Goal: Information Seeking & Learning: Learn about a topic

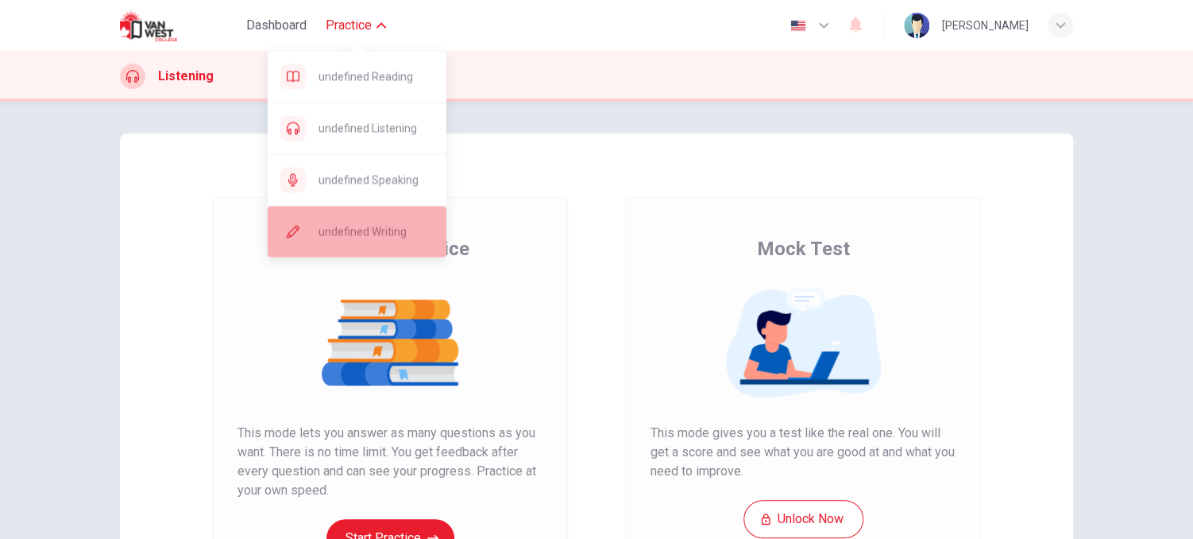
click at [341, 230] on span "undefined Writing" at bounding box center [376, 231] width 115 height 19
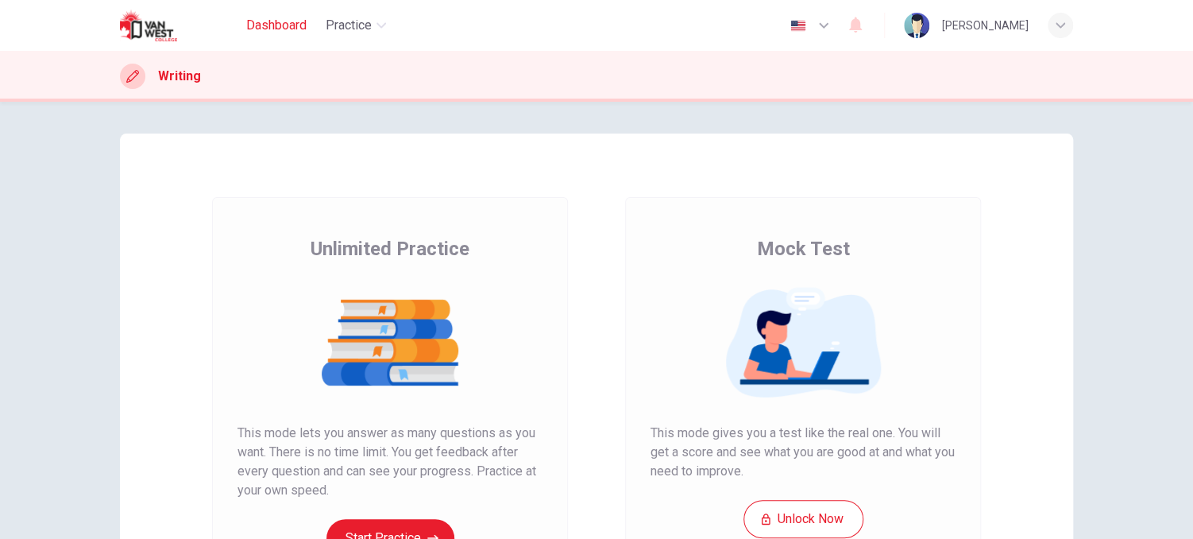
click at [280, 19] on span "Dashboard" at bounding box center [276, 25] width 60 height 19
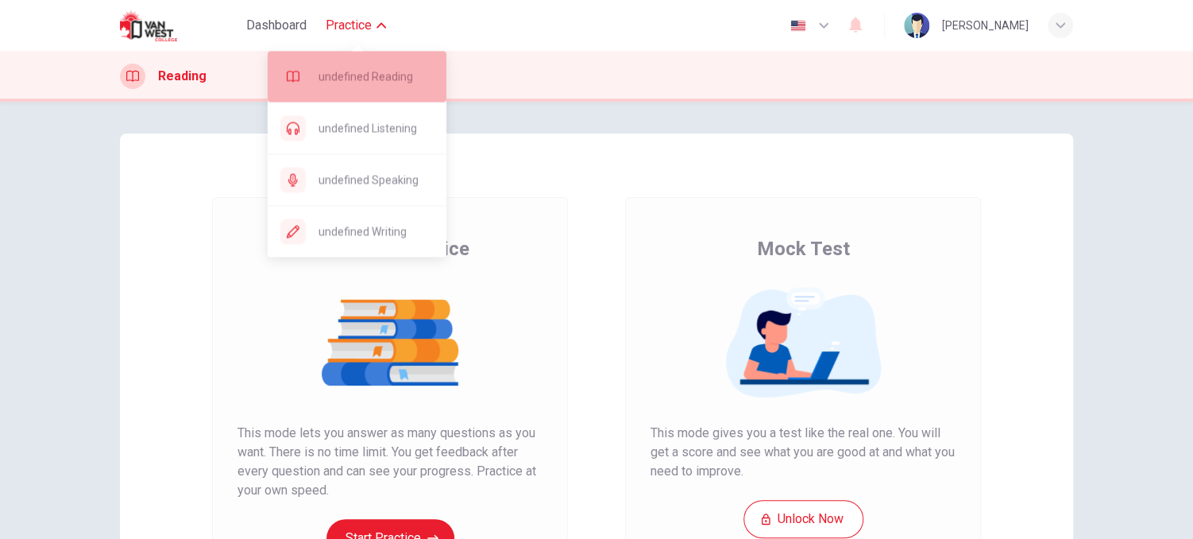
click at [347, 83] on span "undefined Reading" at bounding box center [376, 76] width 115 height 19
click at [372, 70] on span "undefined Reading" at bounding box center [376, 76] width 115 height 19
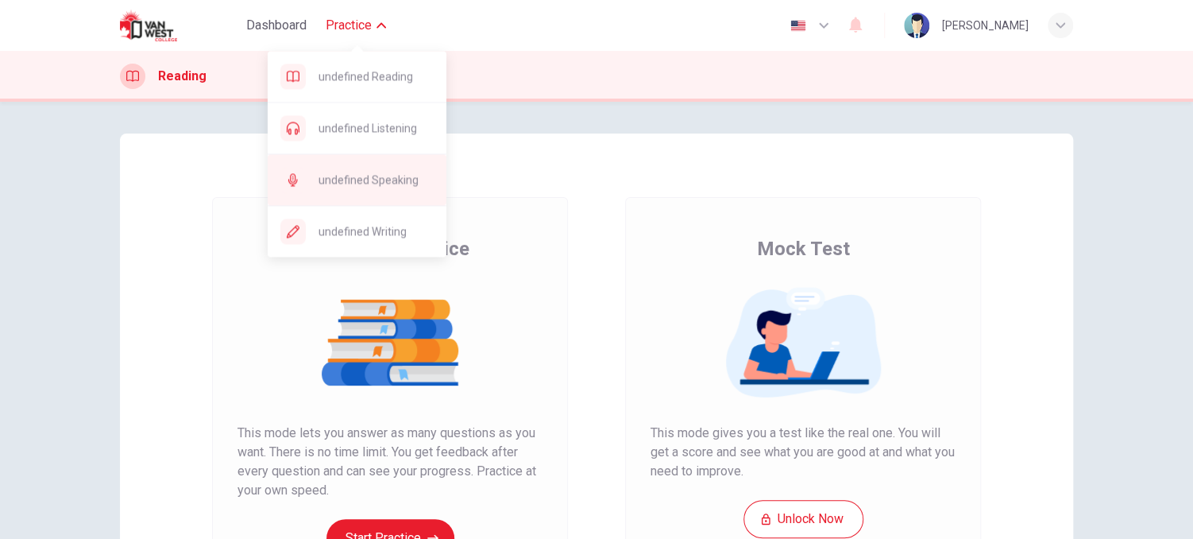
click at [367, 183] on span "undefined Speaking" at bounding box center [376, 179] width 115 height 19
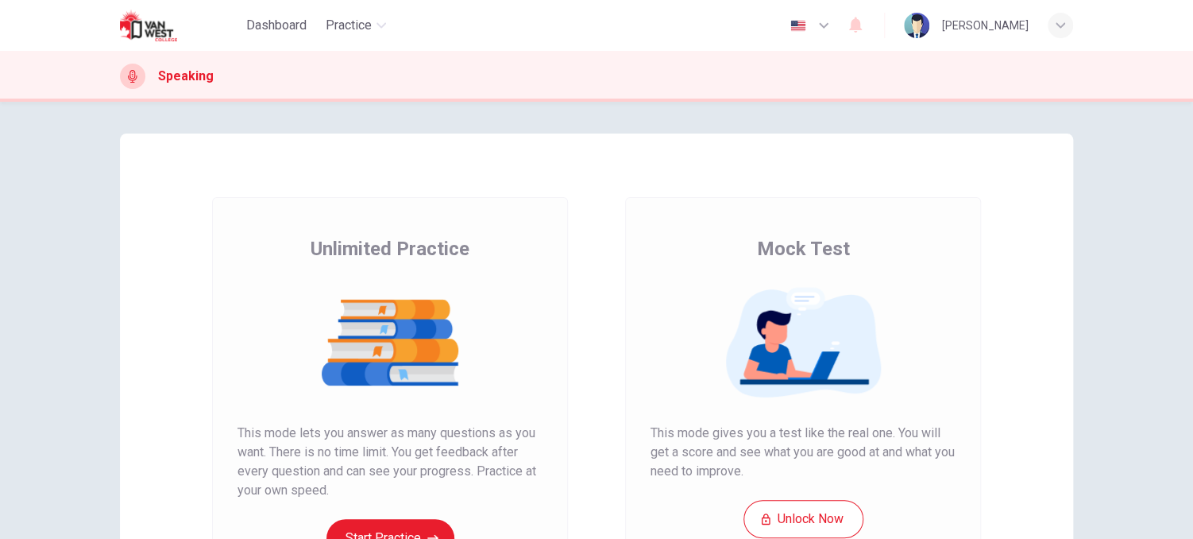
click at [1059, 27] on icon "button" at bounding box center [1061, 26] width 10 height 10
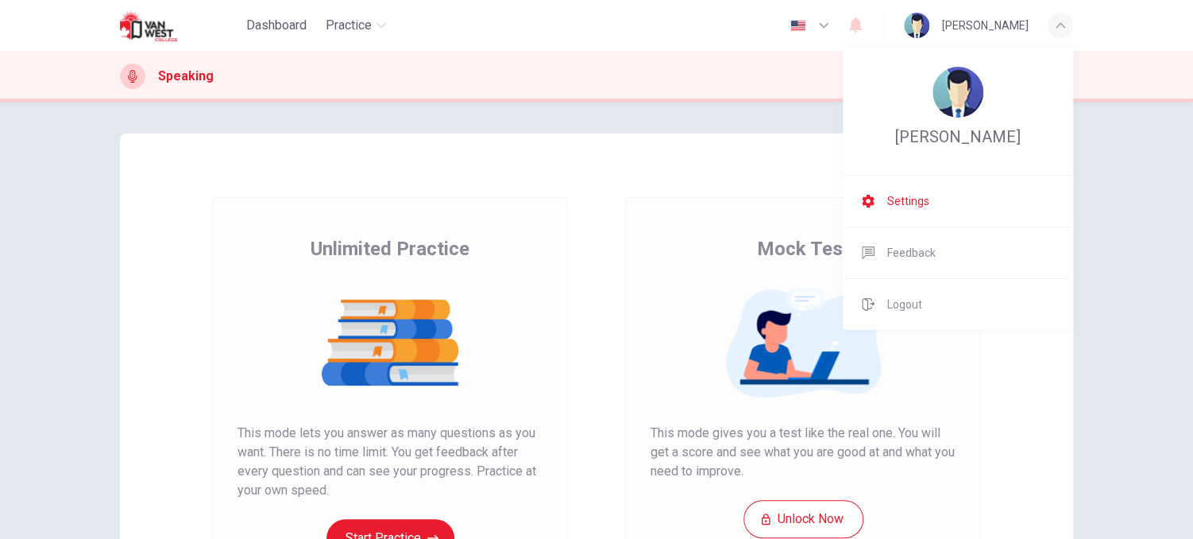
click at [907, 196] on span "Settings" at bounding box center [908, 200] width 42 height 19
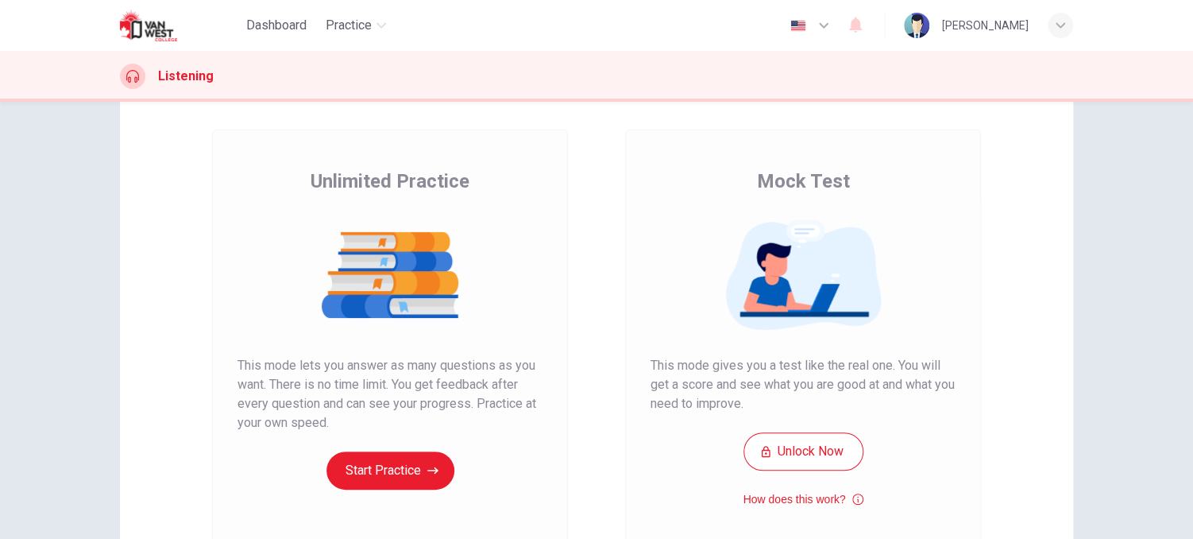
scroll to position [79, 0]
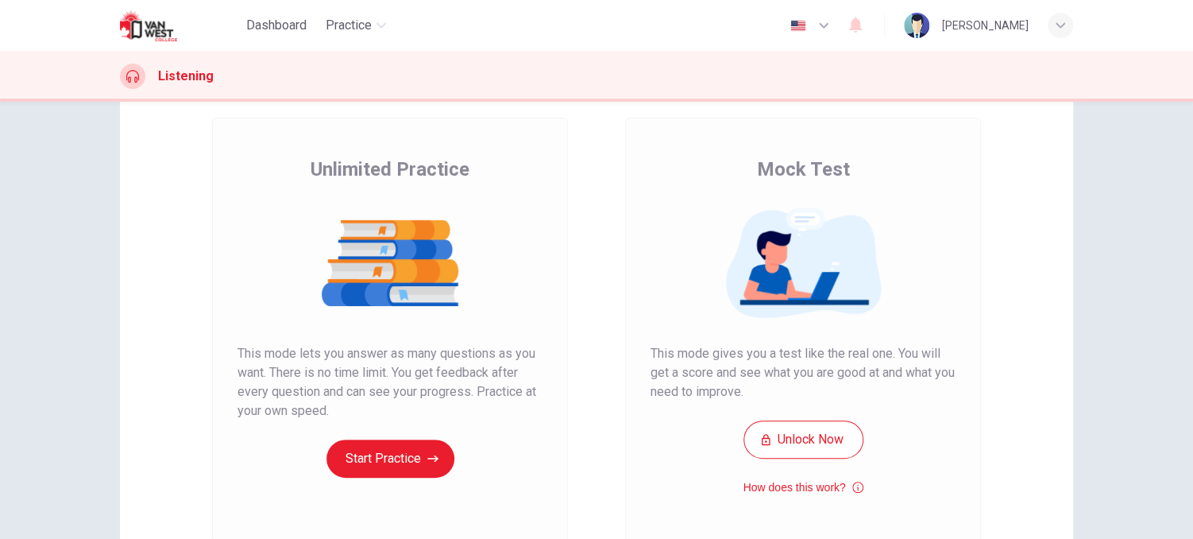
click at [824, 21] on icon "button" at bounding box center [823, 25] width 19 height 19
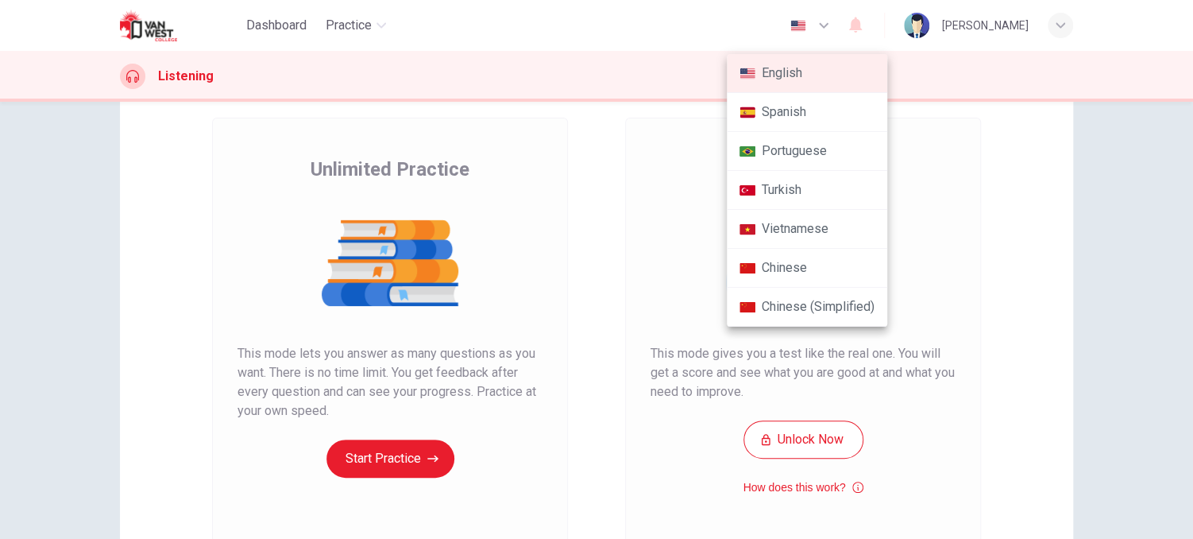
click at [824, 21] on div at bounding box center [596, 269] width 1193 height 539
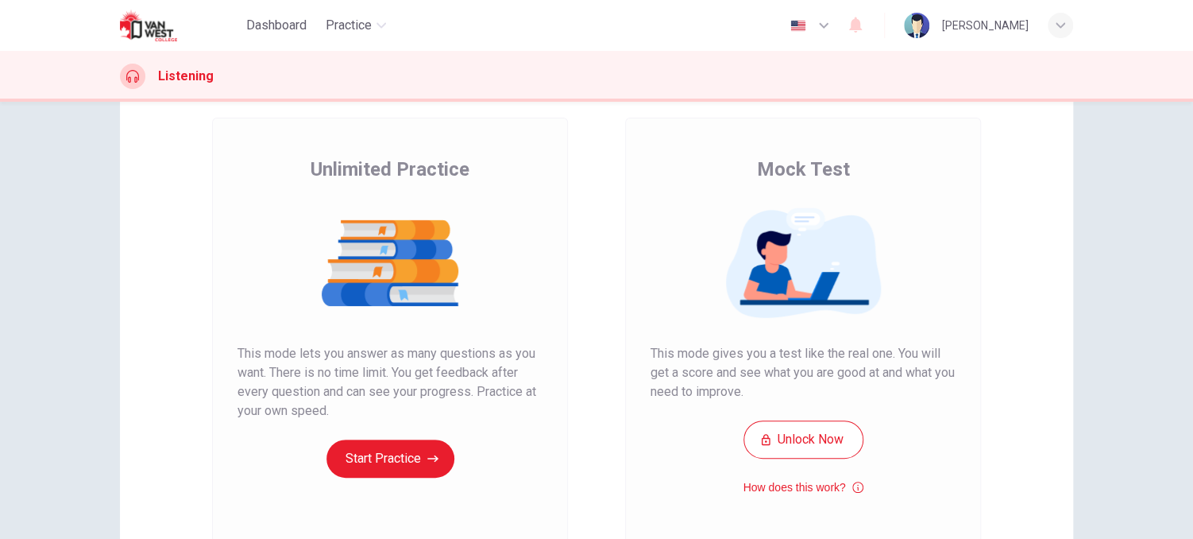
click at [824, 21] on icon "button" at bounding box center [823, 25] width 19 height 19
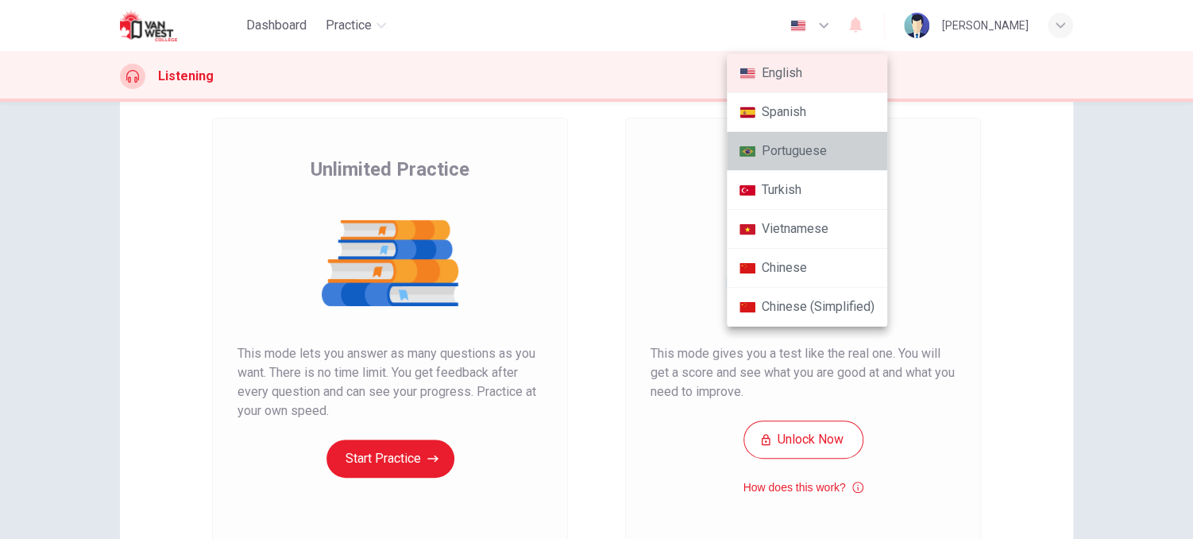
click at [829, 158] on li "Portuguese" at bounding box center [807, 151] width 160 height 39
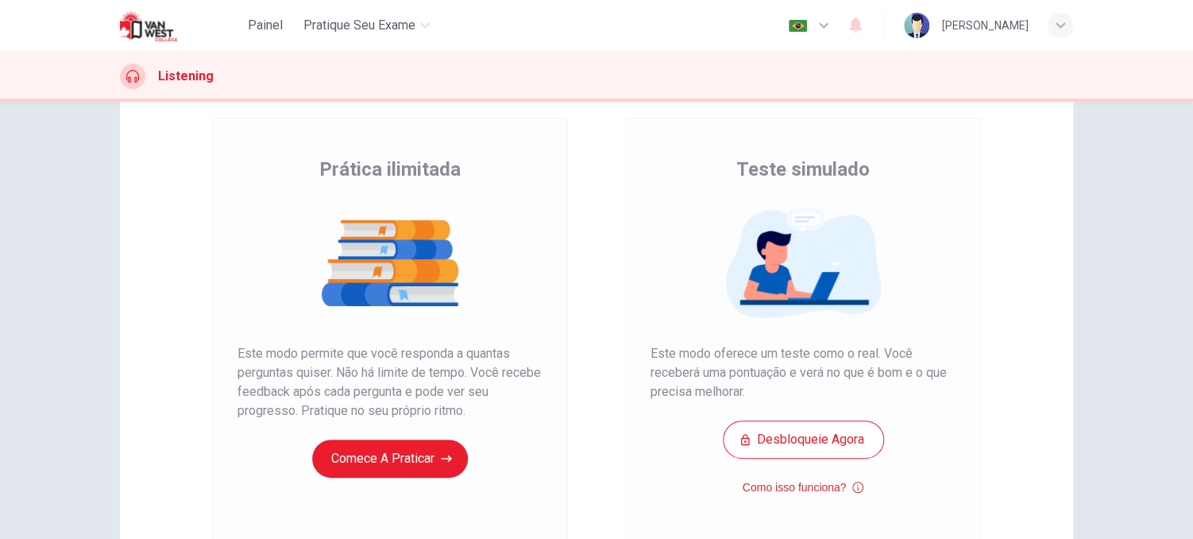
click at [856, 485] on icon "button" at bounding box center [857, 486] width 11 height 19
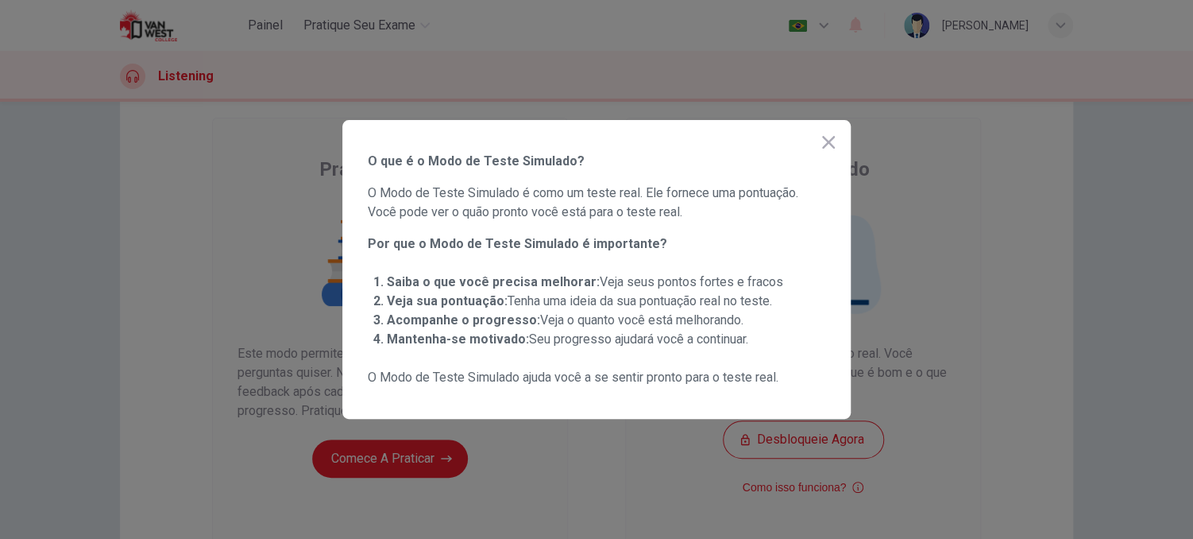
click at [830, 143] on icon "button" at bounding box center [828, 142] width 13 height 13
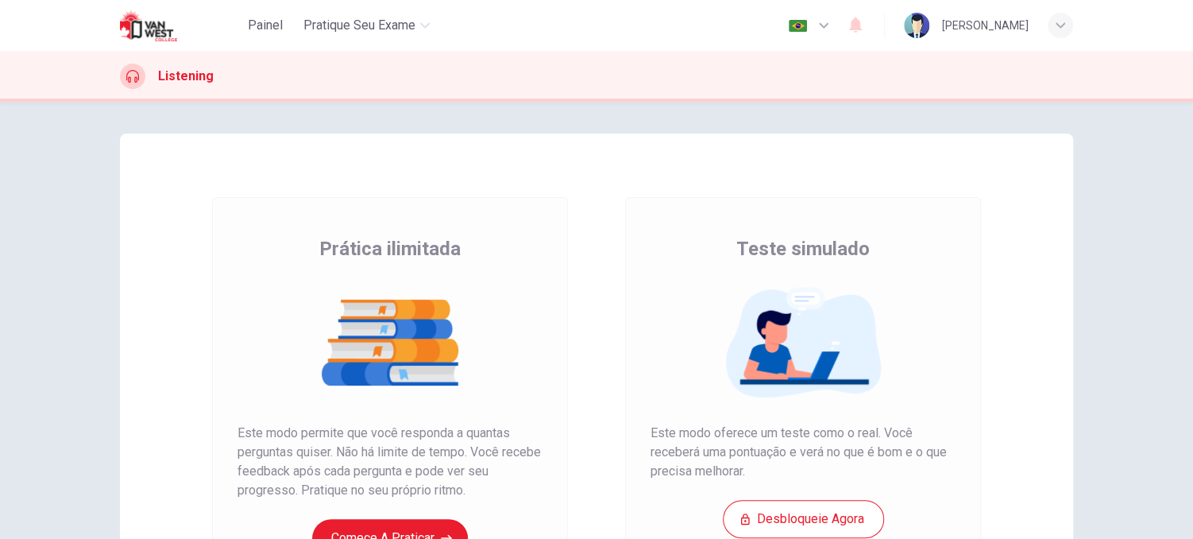
click at [822, 22] on icon "button" at bounding box center [823, 25] width 19 height 19
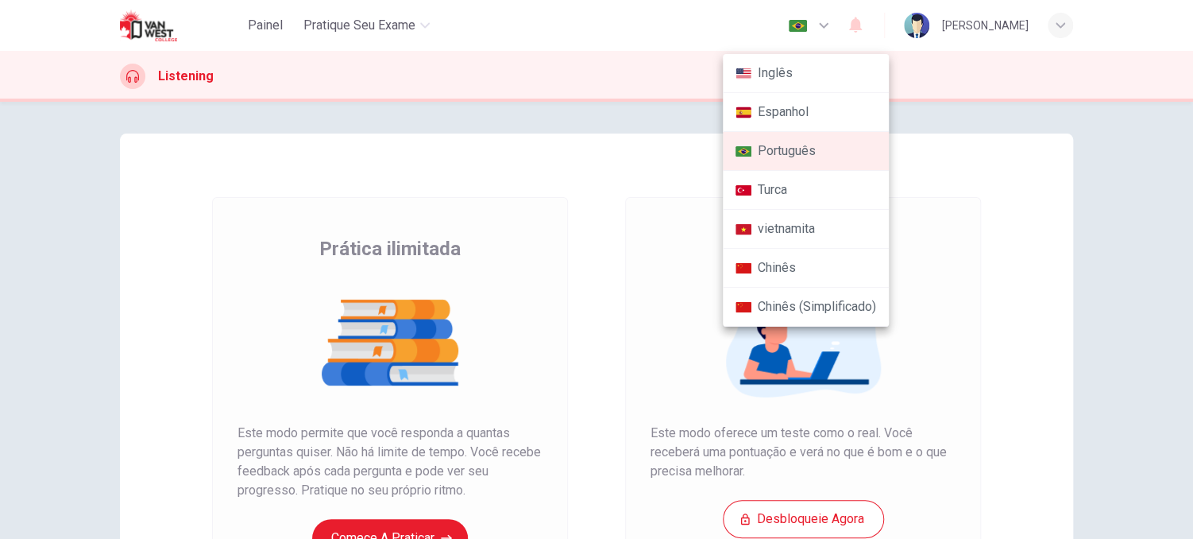
click at [828, 68] on li "Inglês" at bounding box center [806, 73] width 166 height 39
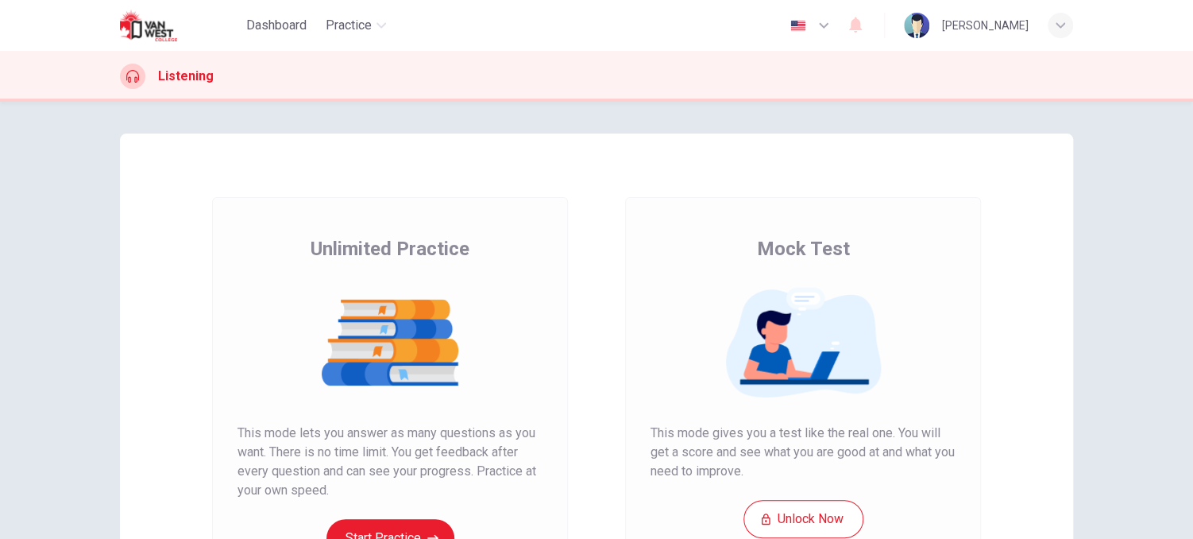
click at [829, 24] on icon "button" at bounding box center [823, 25] width 19 height 19
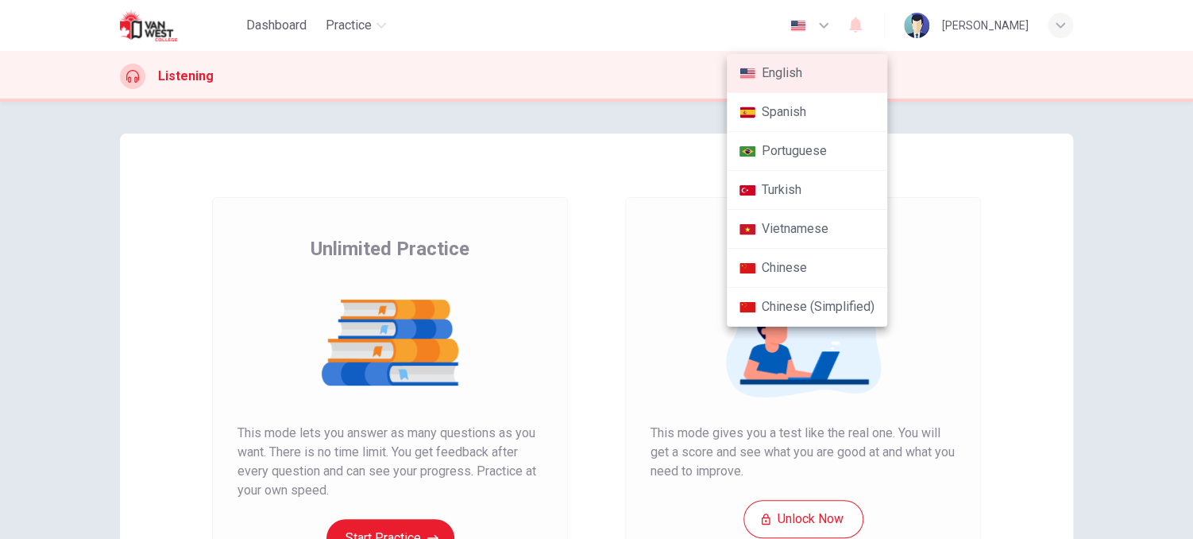
click at [813, 155] on li "Portuguese" at bounding box center [807, 151] width 160 height 39
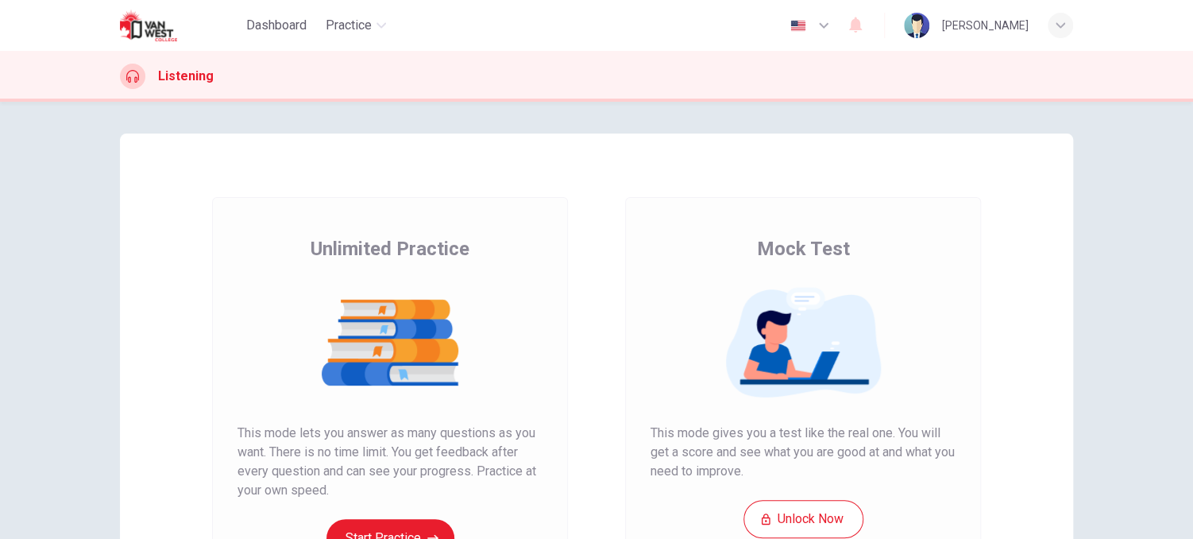
type input "pt"
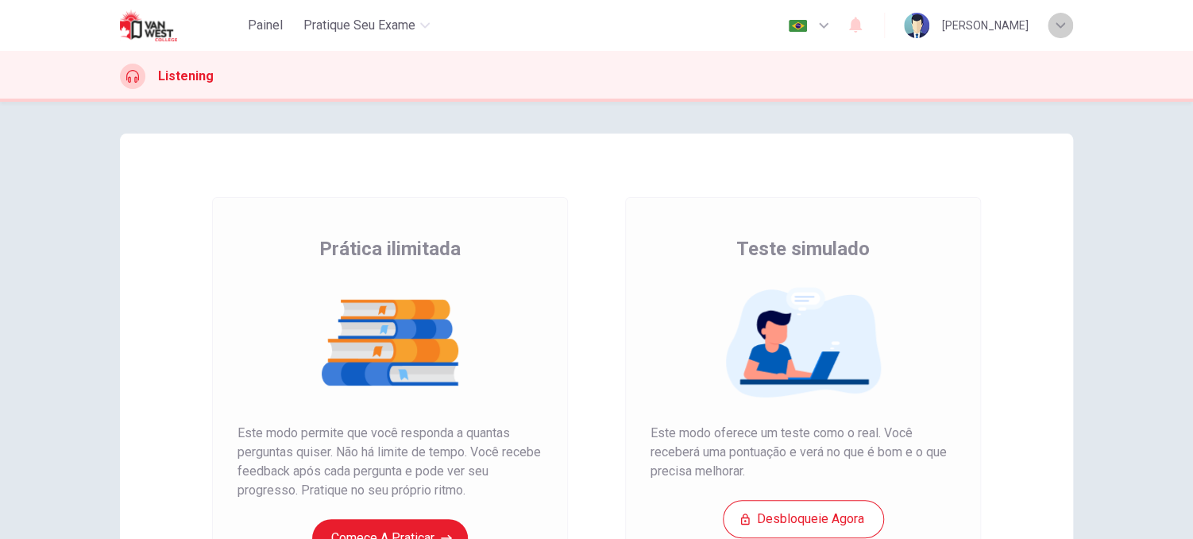
click at [1063, 21] on icon "button" at bounding box center [1061, 26] width 10 height 10
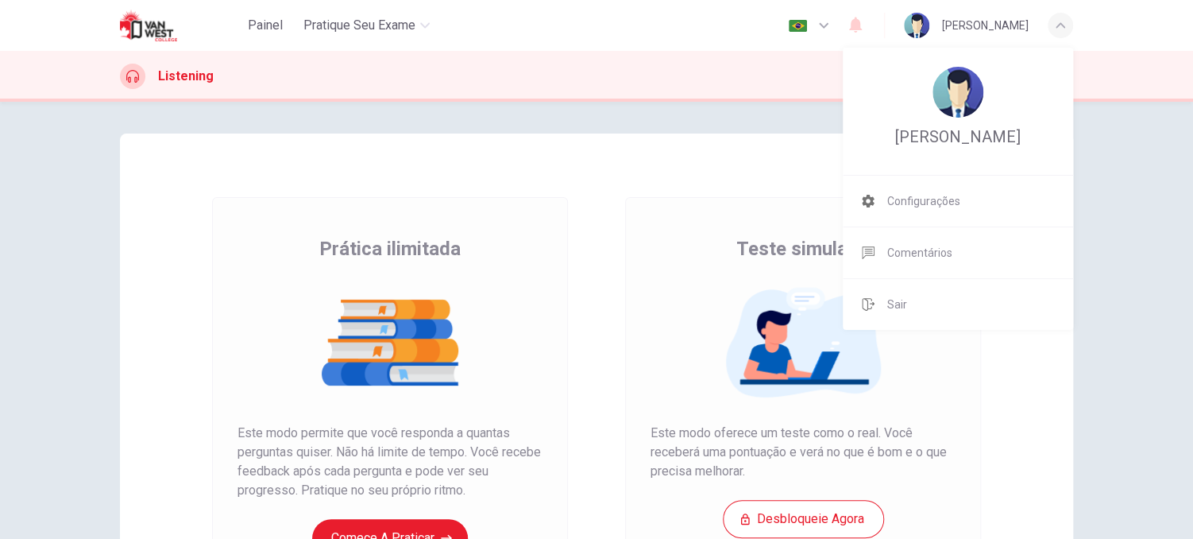
click at [1063, 21] on div at bounding box center [596, 269] width 1193 height 539
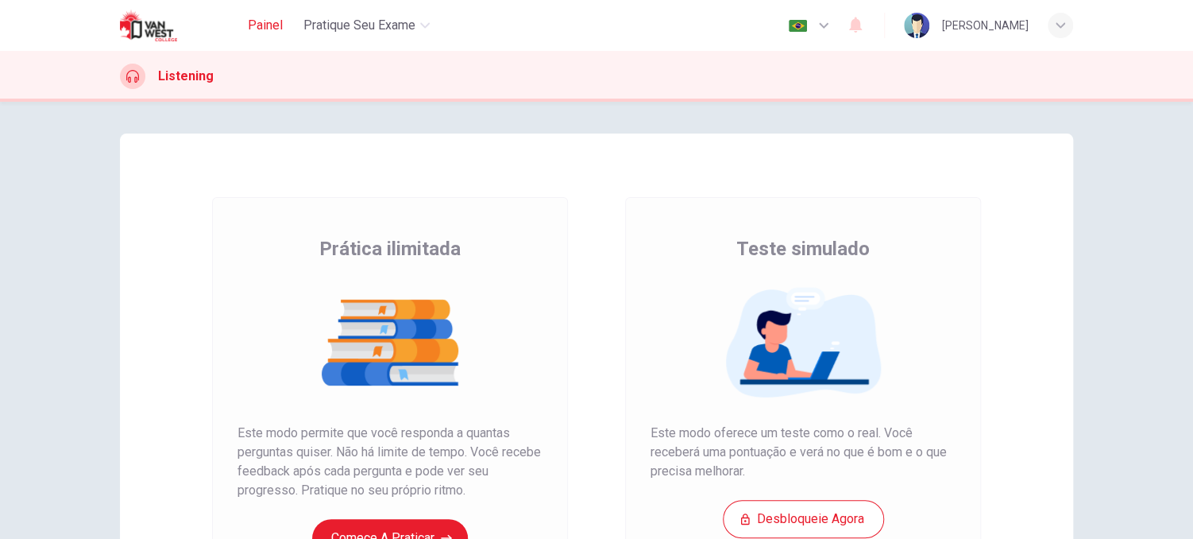
click at [261, 25] on span "Painel" at bounding box center [265, 25] width 35 height 19
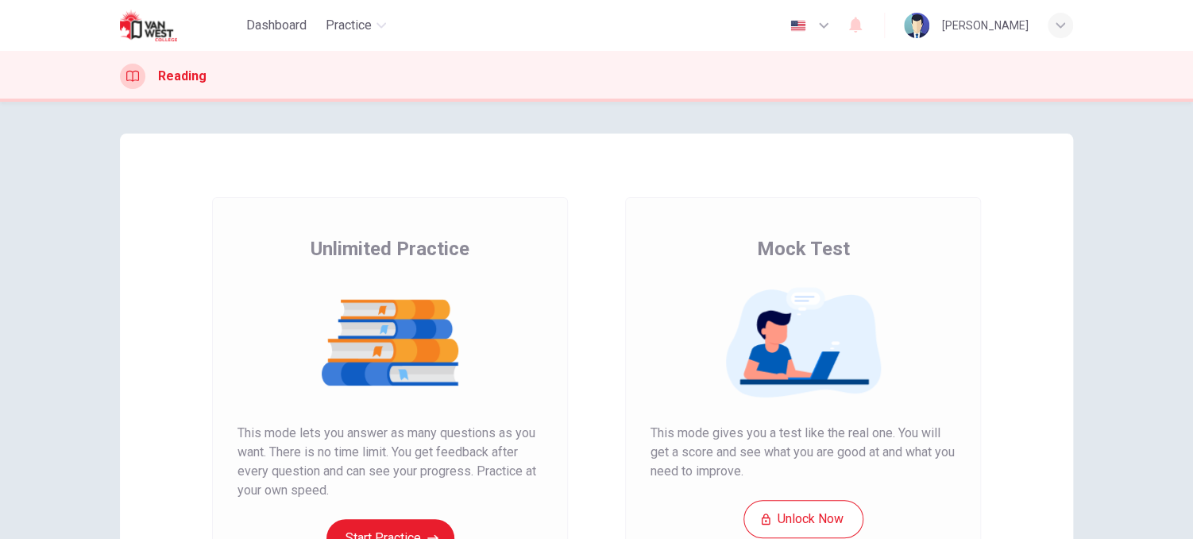
click at [163, 27] on img at bounding box center [161, 26] width 83 height 32
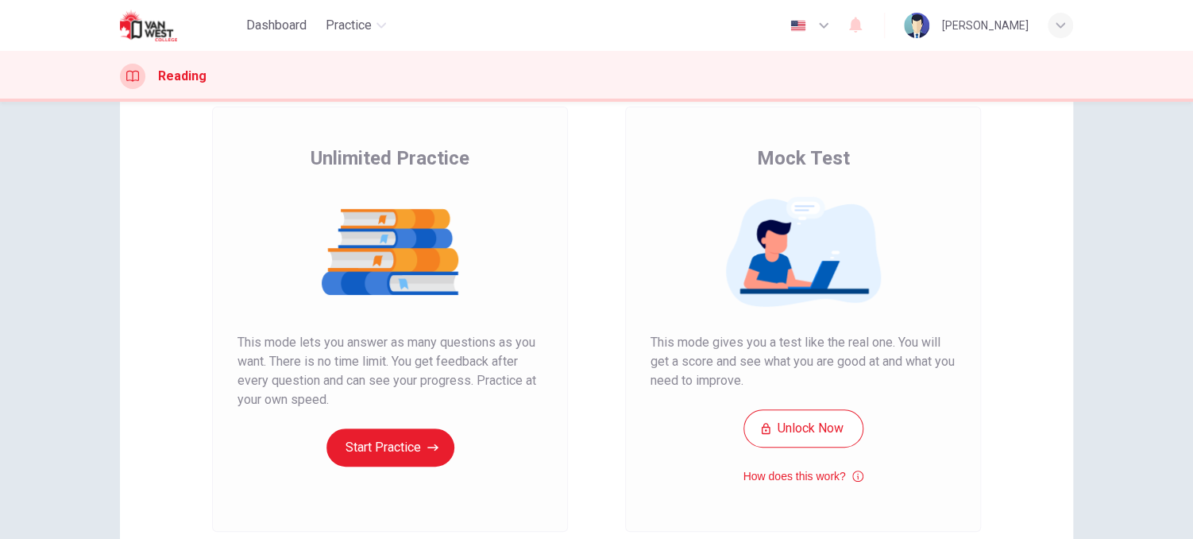
scroll to position [79, 0]
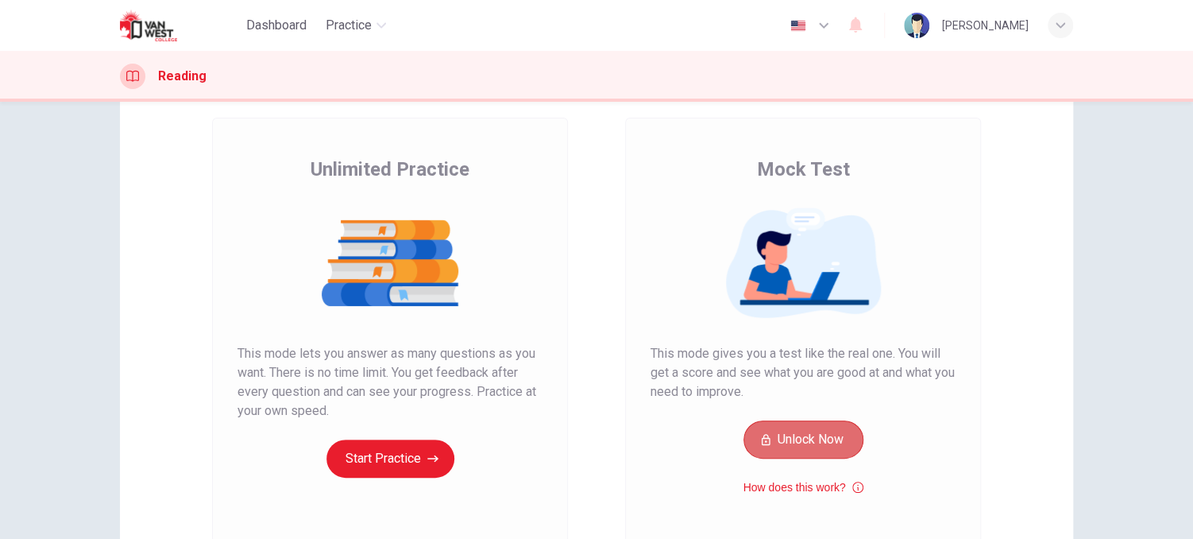
click at [795, 450] on button "Unlock Now" at bounding box center [804, 439] width 120 height 38
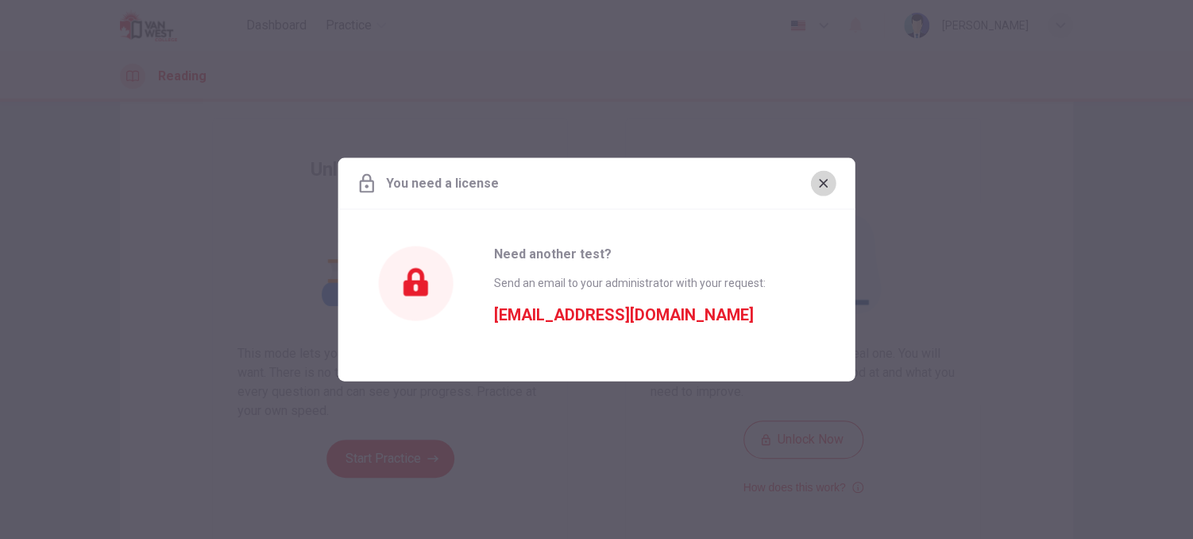
click at [830, 188] on button "button" at bounding box center [823, 183] width 25 height 25
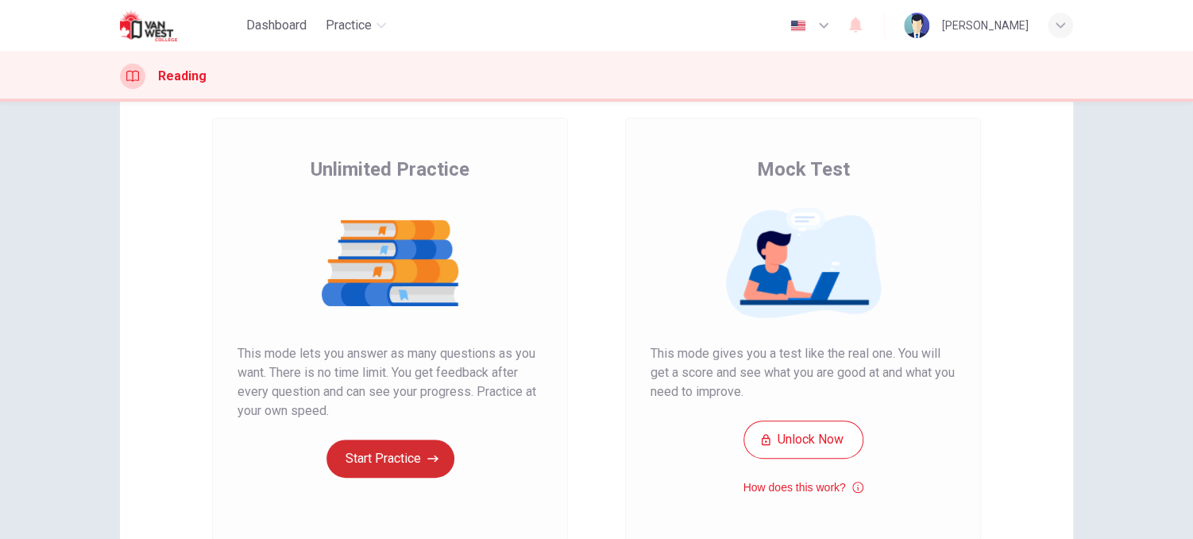
click at [406, 450] on button "Start Practice" at bounding box center [390, 458] width 128 height 38
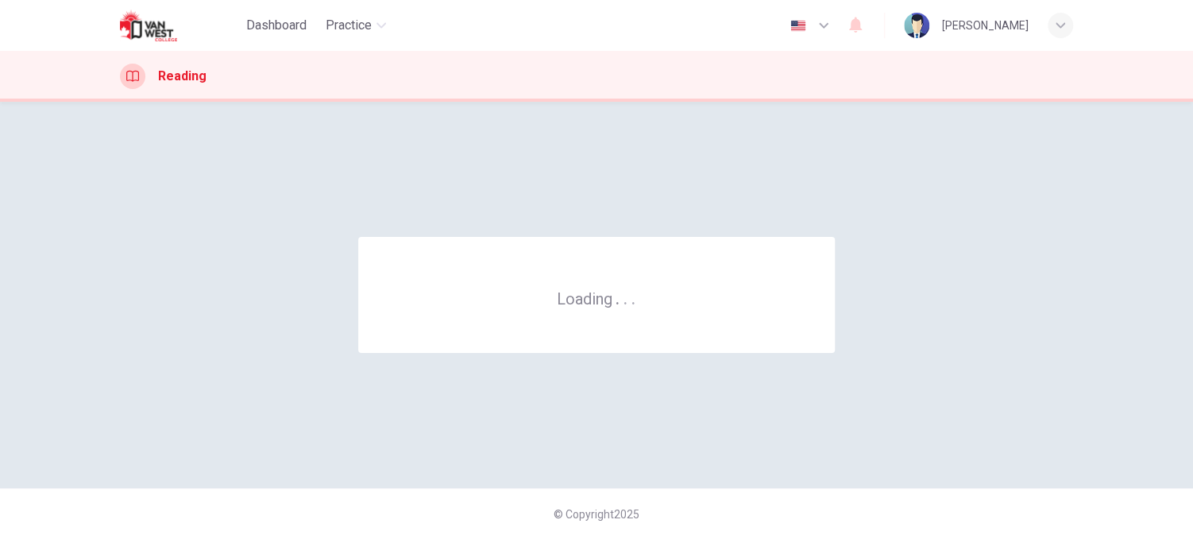
scroll to position [0, 0]
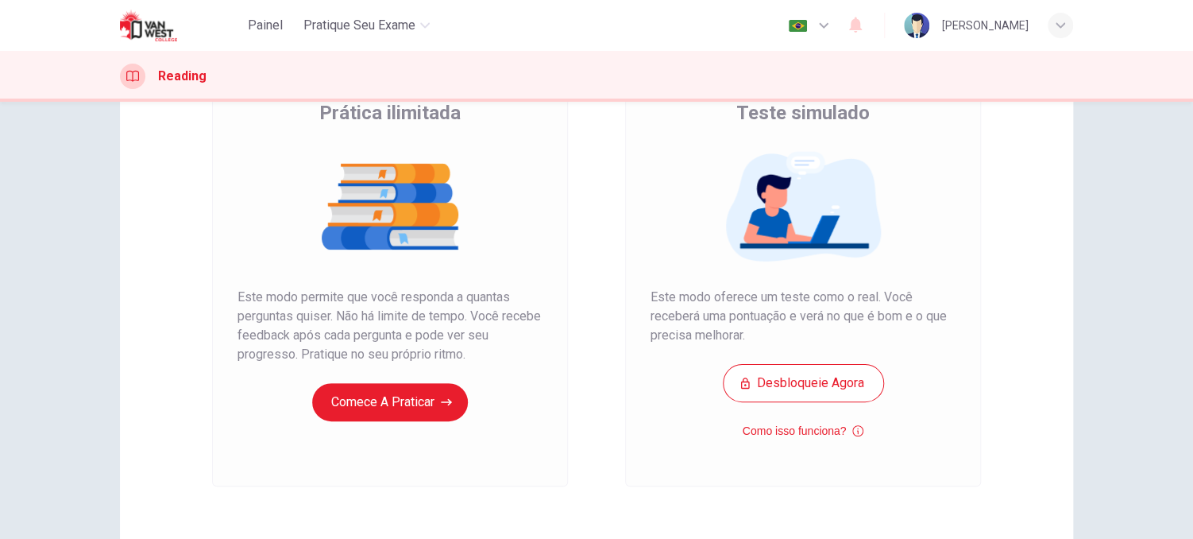
scroll to position [159, 0]
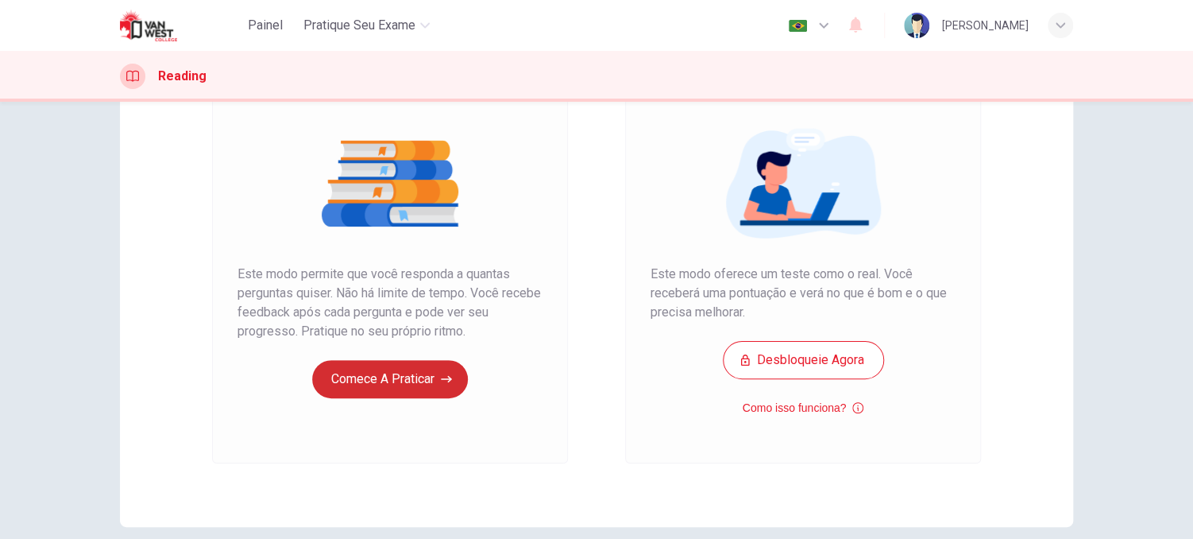
click at [395, 374] on button "Comece a praticar" at bounding box center [390, 379] width 156 height 38
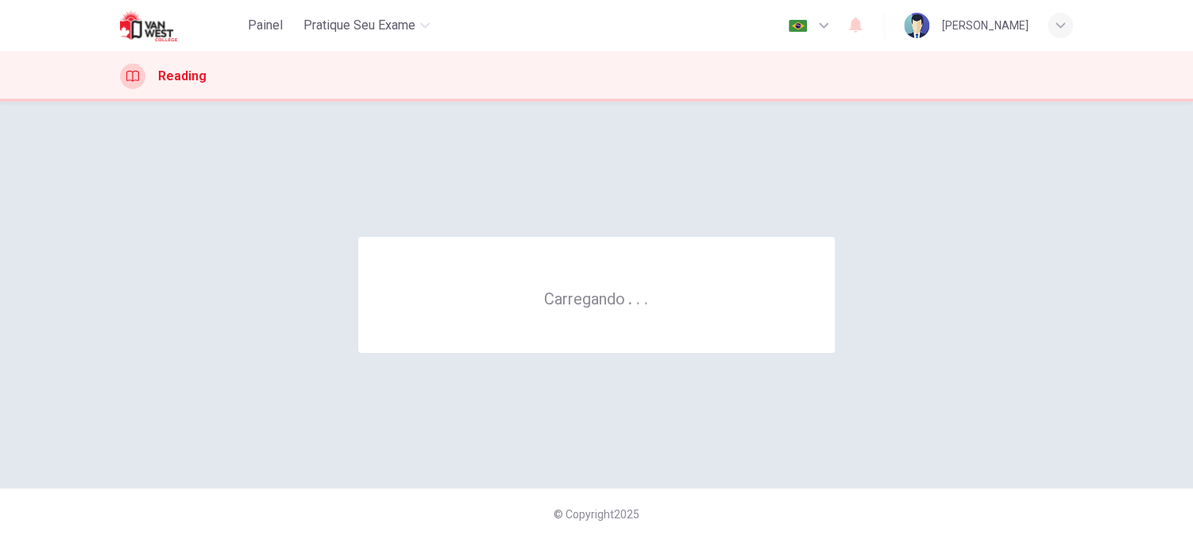
scroll to position [0, 0]
